Goal: Information Seeking & Learning: Find contact information

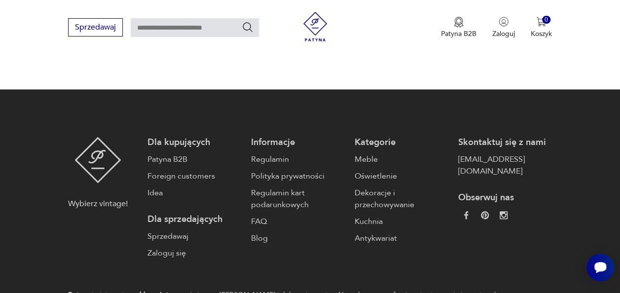
scroll to position [2427, 0]
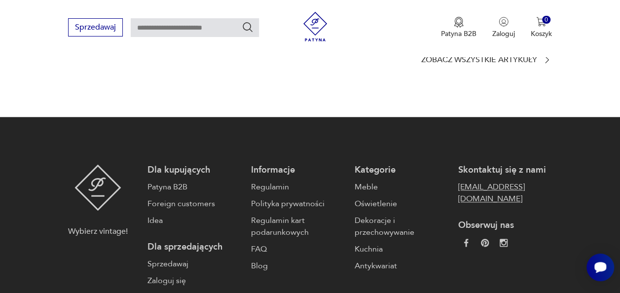
click at [492, 181] on link "[EMAIL_ADDRESS][DOMAIN_NAME]" at bounding box center [505, 193] width 94 height 24
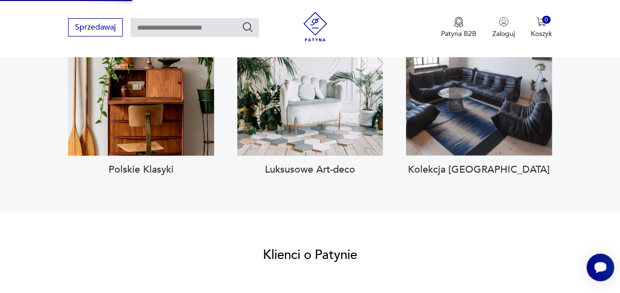
scroll to position [2499, 0]
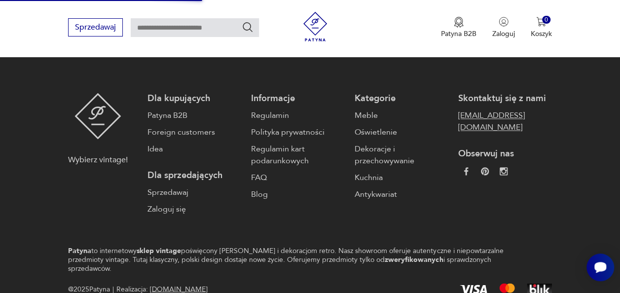
click at [491, 110] on link "[EMAIL_ADDRESS][DOMAIN_NAME]" at bounding box center [505, 122] width 94 height 24
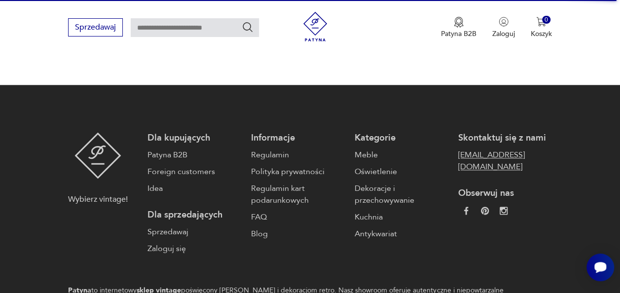
scroll to position [2420, 0]
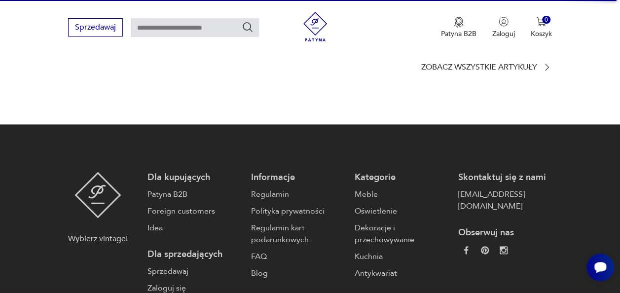
click at [456, 172] on div "Dla kupujących Patyna B2B Foreign customers Idea Dla sprzedających Sprzedawaj Z…" at bounding box center [350, 233] width 404 height 122
click at [468, 188] on link "[EMAIL_ADDRESS][DOMAIN_NAME]" at bounding box center [505, 200] width 94 height 24
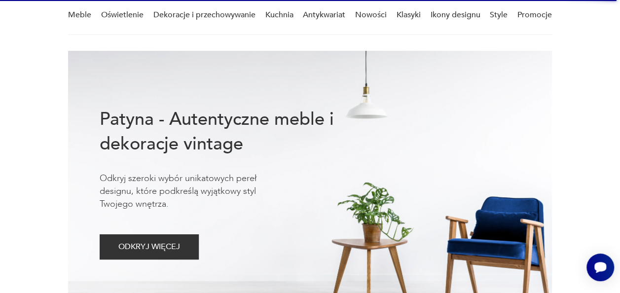
scroll to position [0, 0]
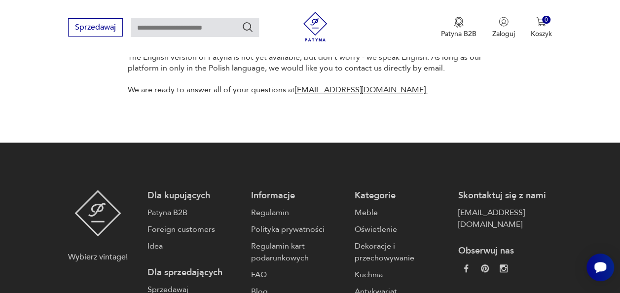
scroll to position [316, 0]
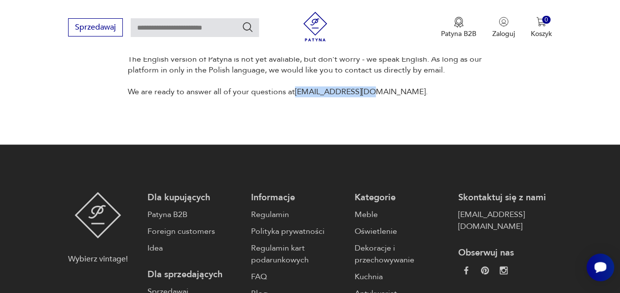
drag, startPoint x: 378, startPoint y: 95, endPoint x: 297, endPoint y: 90, distance: 81.1
click at [297, 90] on p "We are ready to answer all of your questions at kontakt@patyna.pl." at bounding box center [310, 91] width 365 height 11
copy link "kontakt@patyna.pl."
